Goal: Information Seeking & Learning: Learn about a topic

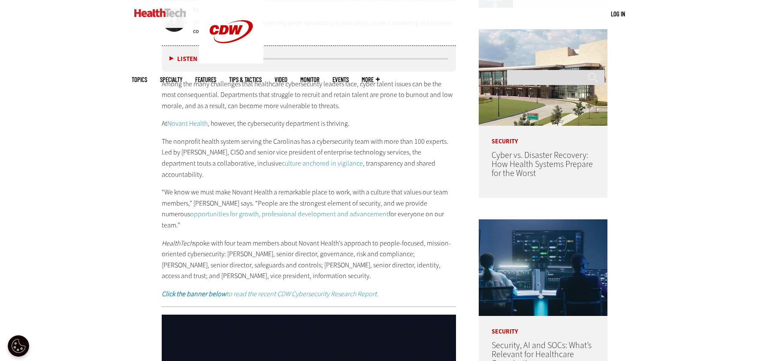
scroll to position [472, 0]
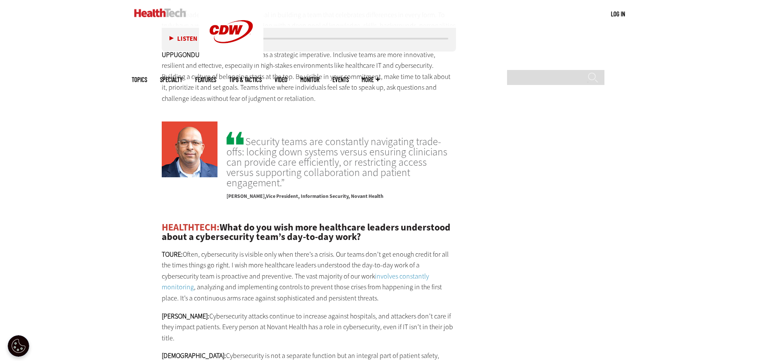
scroll to position [2101, 0]
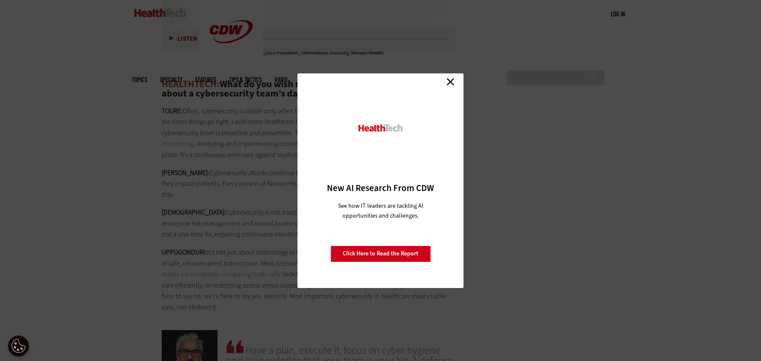
click at [454, 82] on link "Close" at bounding box center [450, 81] width 13 height 13
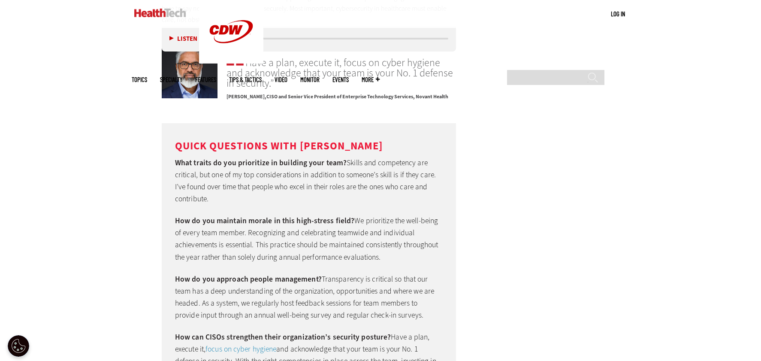
scroll to position [2646, 0]
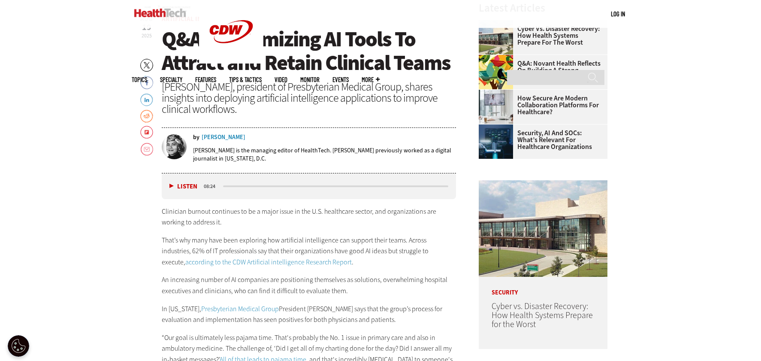
scroll to position [343, 0]
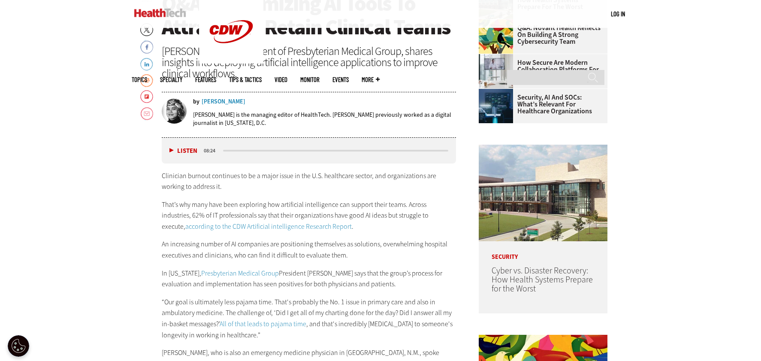
scroll to position [472, 0]
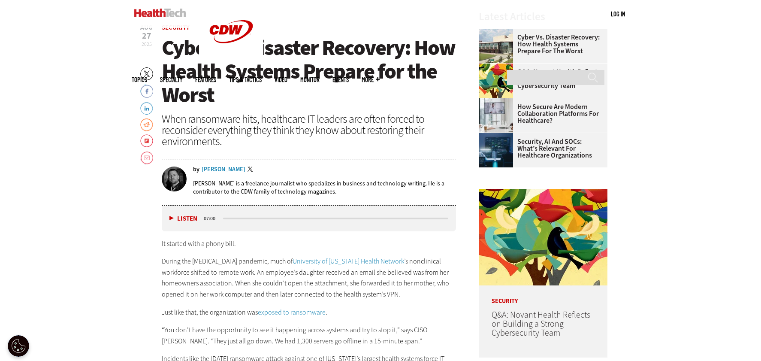
scroll to position [343, 0]
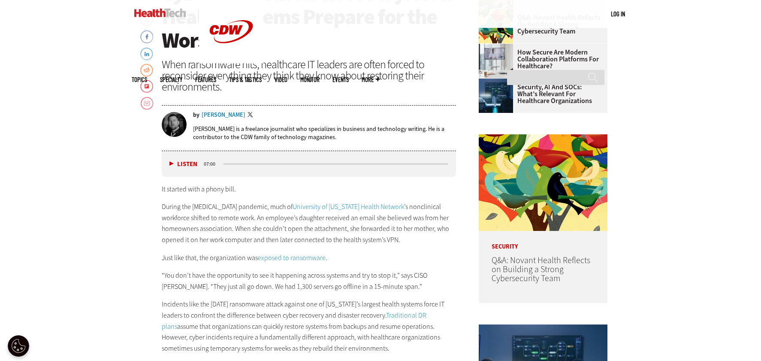
scroll to position [429, 0]
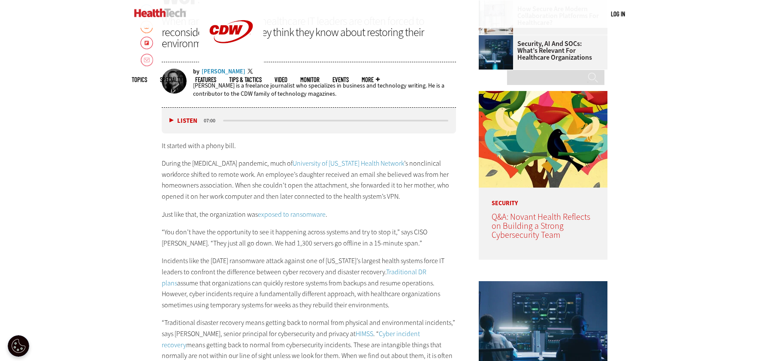
scroll to position [515, 0]
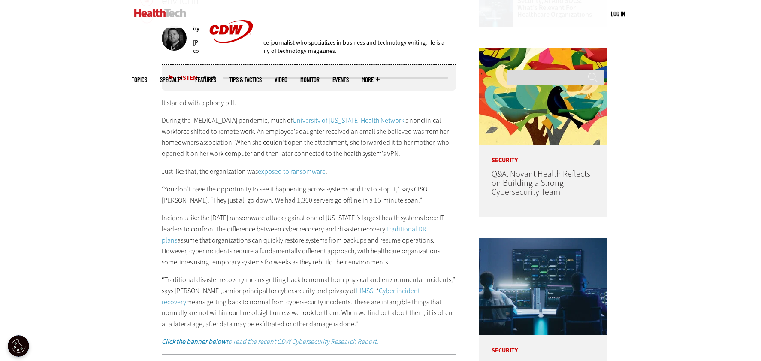
click at [214, 232] on p "Incidents like the October 2020 ransomware attack against one of Vermont’s larg…" at bounding box center [309, 239] width 294 height 55
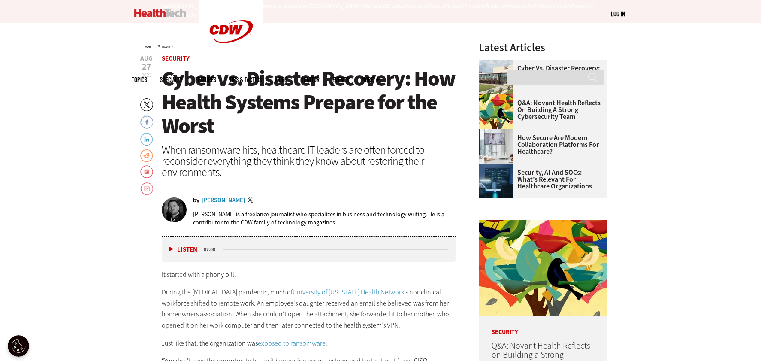
scroll to position [386, 0]
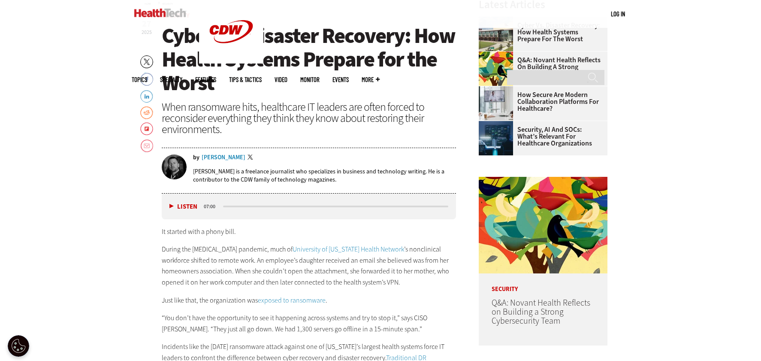
drag, startPoint x: 83, startPoint y: 193, endPoint x: 87, endPoint y: 191, distance: 4.8
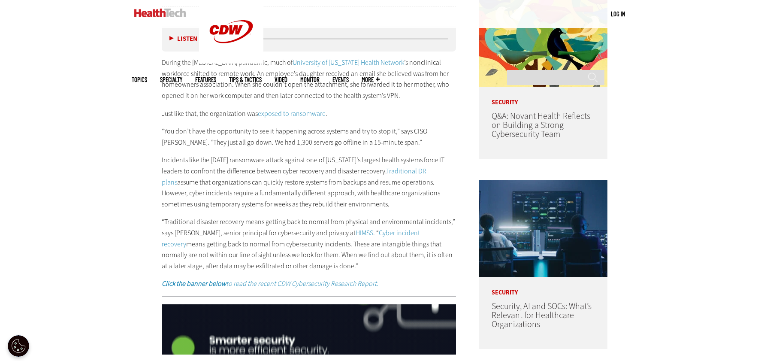
scroll to position [557, 0]
